Goal: Task Accomplishment & Management: Use online tool/utility

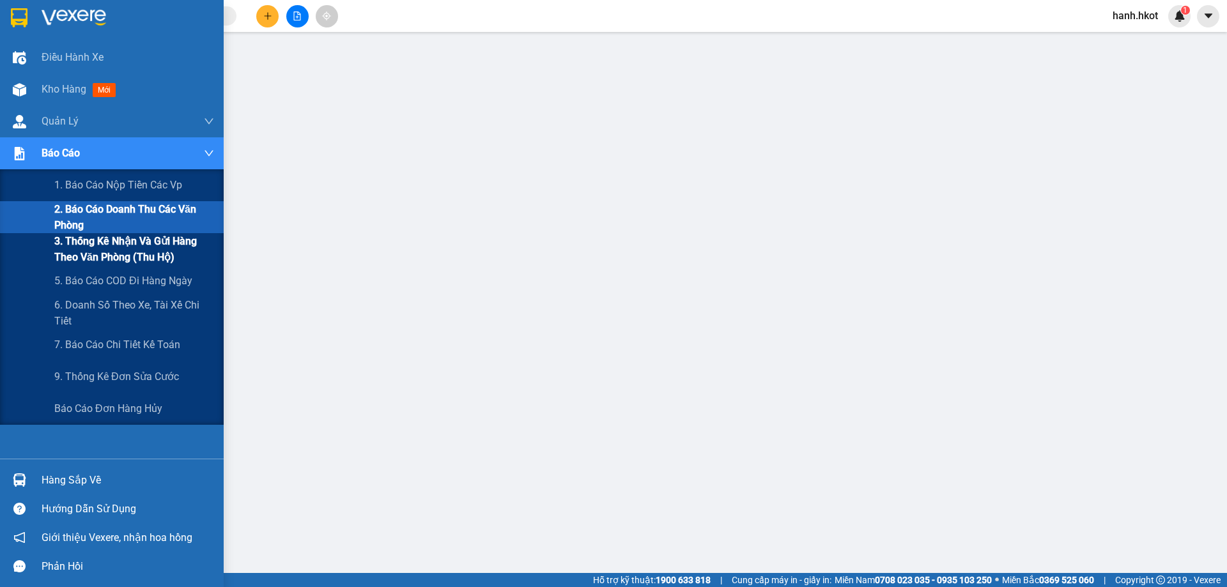
click at [92, 235] on span "3. Thống kê nhận và gửi hàng theo văn phòng (thu hộ)" at bounding box center [134, 249] width 160 height 32
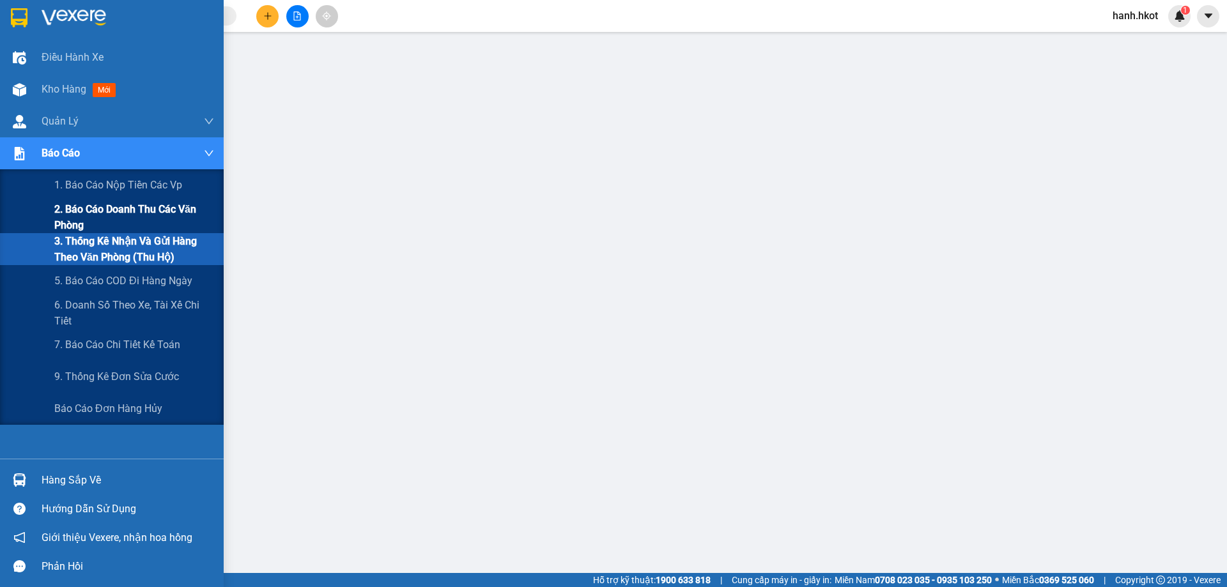
click at [89, 220] on span "2. Báo cáo doanh thu các văn phòng" at bounding box center [134, 217] width 160 height 32
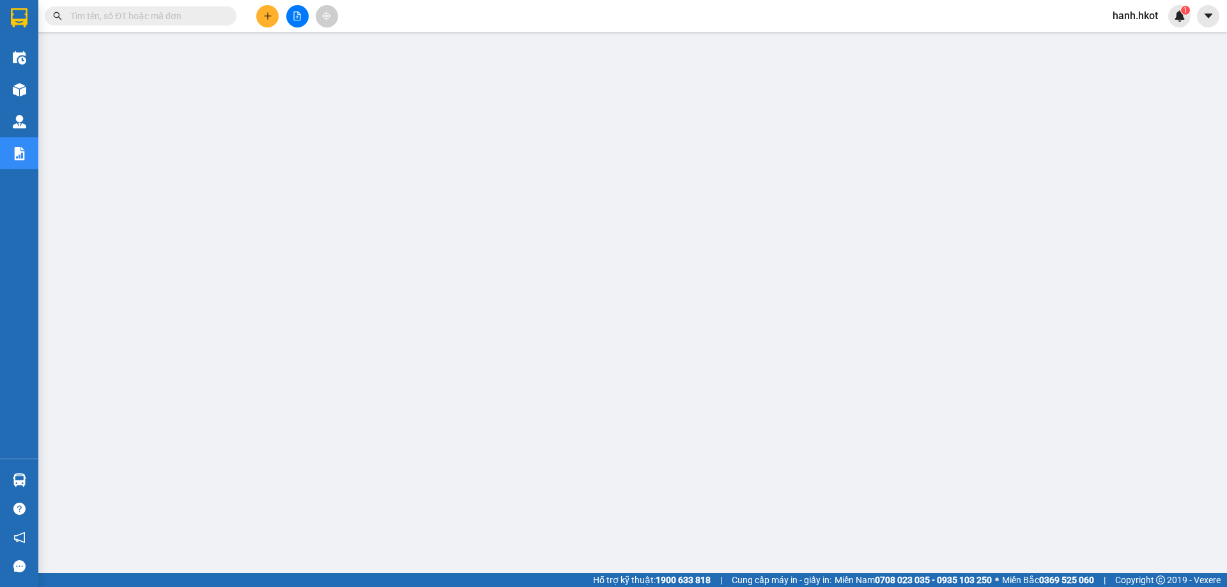
click at [194, 6] on span at bounding box center [141, 15] width 192 height 19
click at [193, 14] on input "text" at bounding box center [145, 16] width 151 height 14
paste input "LC1210250135"
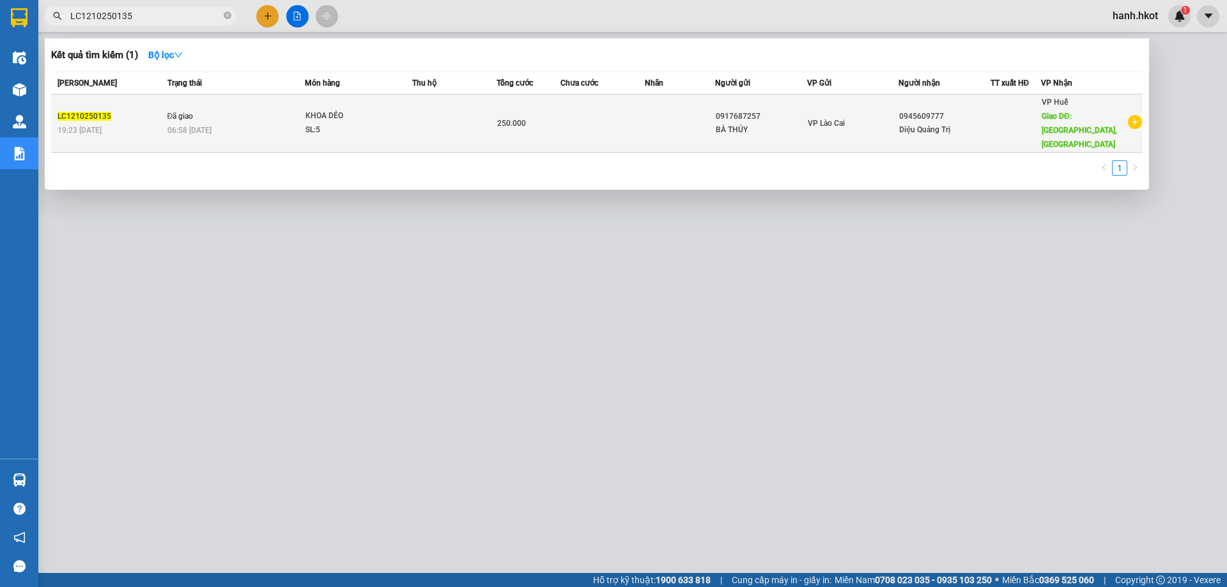
type input "LC1210250135"
click at [473, 111] on td at bounding box center [454, 124] width 84 height 58
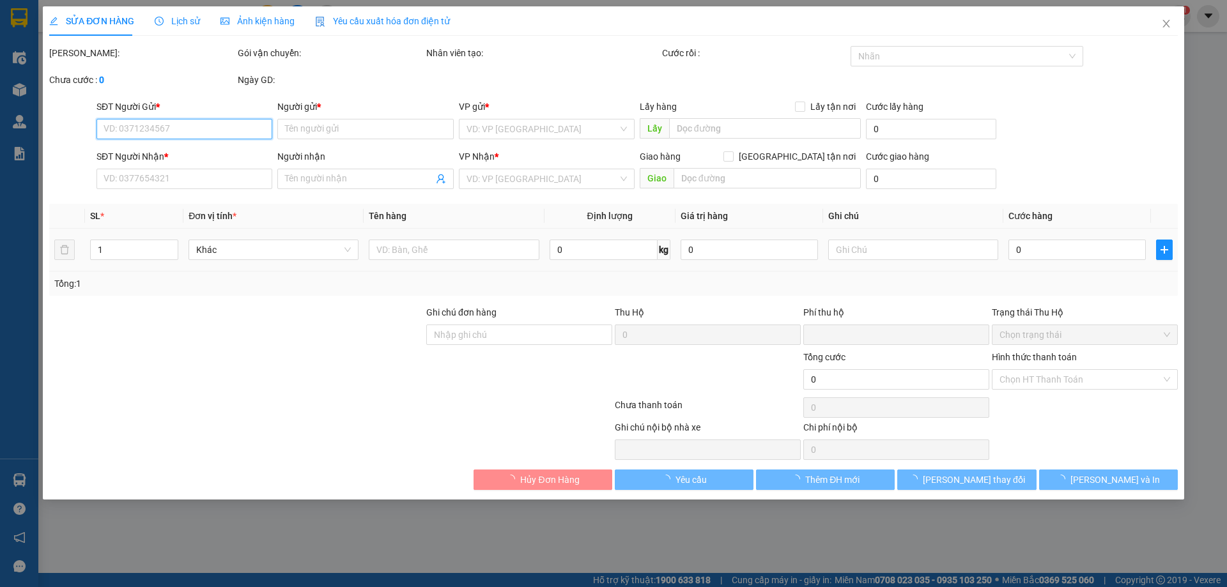
type input "0917687257"
type input "BÀ THỦY"
type input "0945609777"
type input "Diệu Quảng Trị"
type input "Cầu Trắng, [GEOGRAPHIC_DATA]"
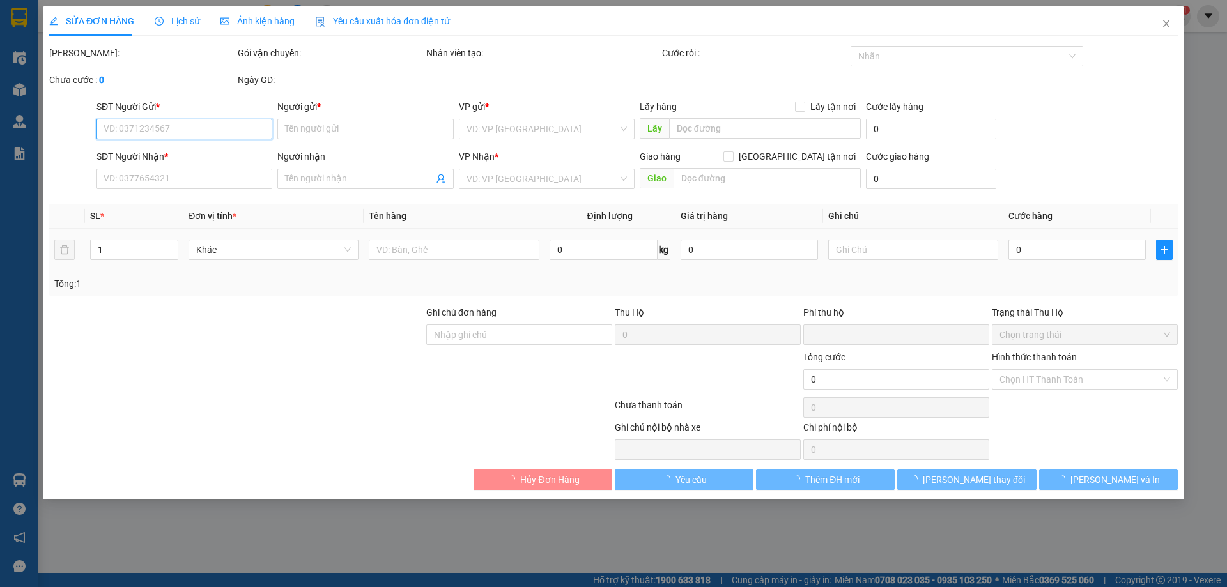
type input "0"
type input "250.000"
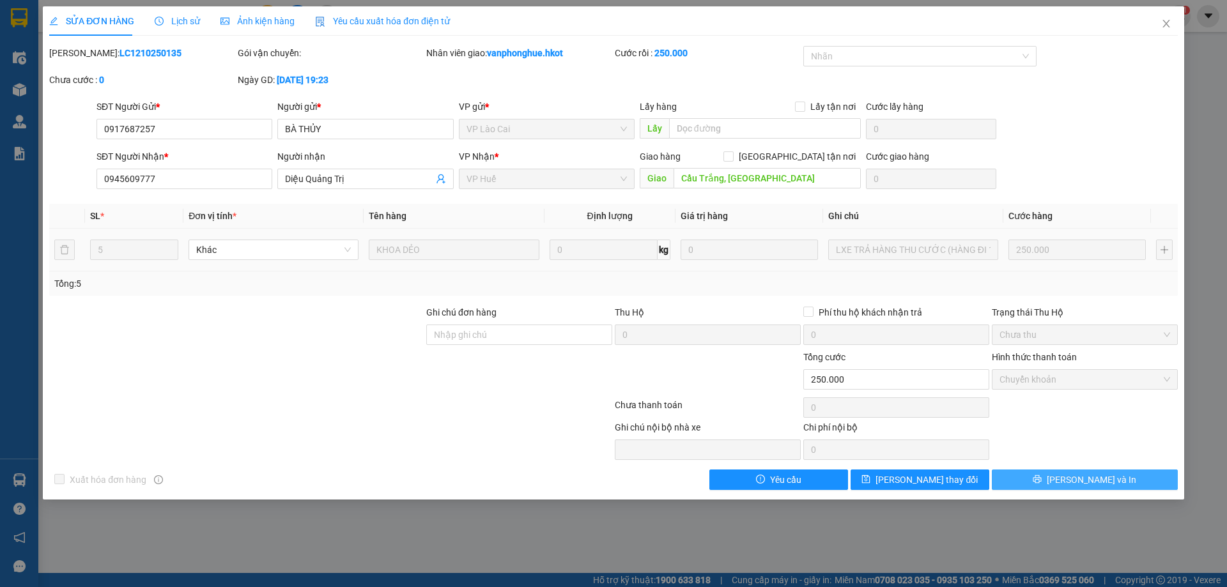
click at [1124, 483] on button "[PERSON_NAME] và In" at bounding box center [1085, 480] width 186 height 20
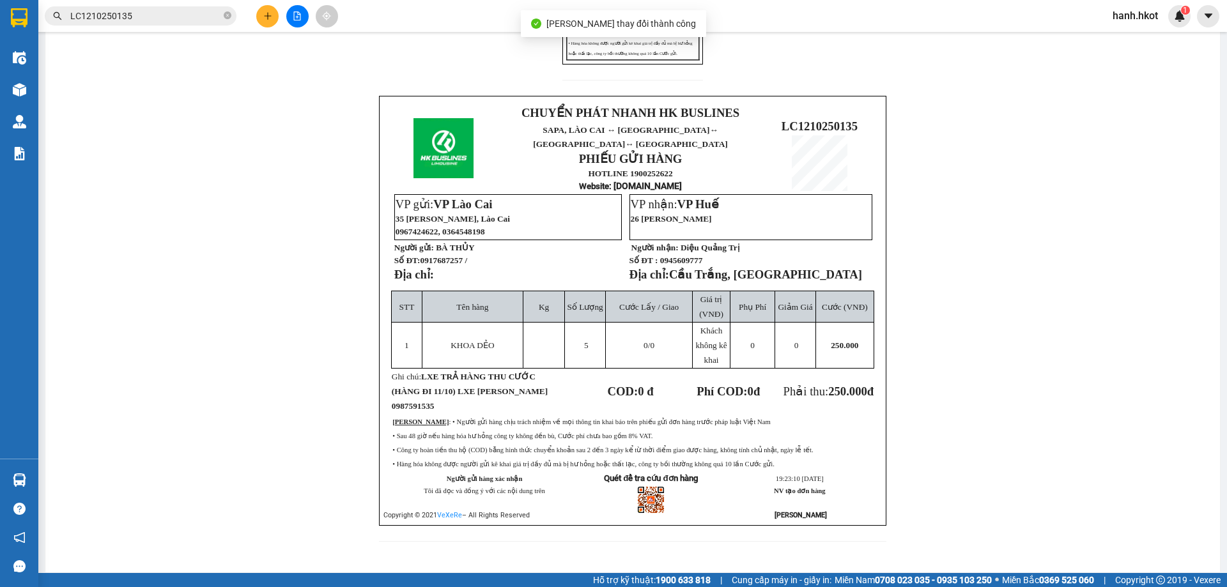
scroll to position [366, 0]
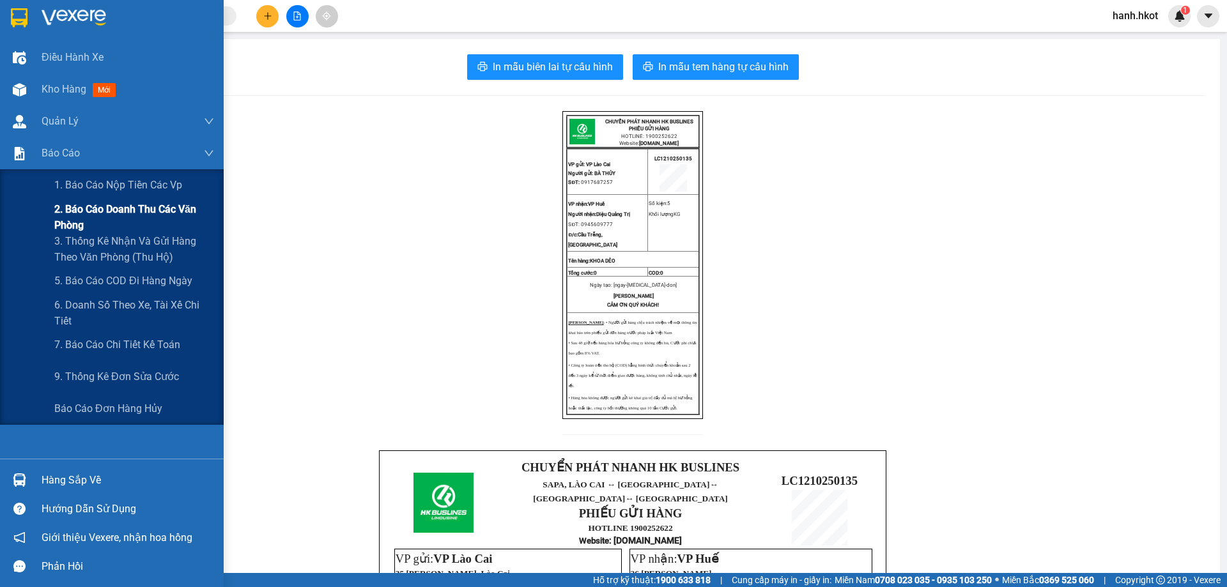
drag, startPoint x: 107, startPoint y: 222, endPoint x: 97, endPoint y: 219, distance: 11.3
click at [105, 222] on span "2. Báo cáo doanh thu các văn phòng" at bounding box center [134, 217] width 160 height 32
